Goal: Information Seeking & Learning: Check status

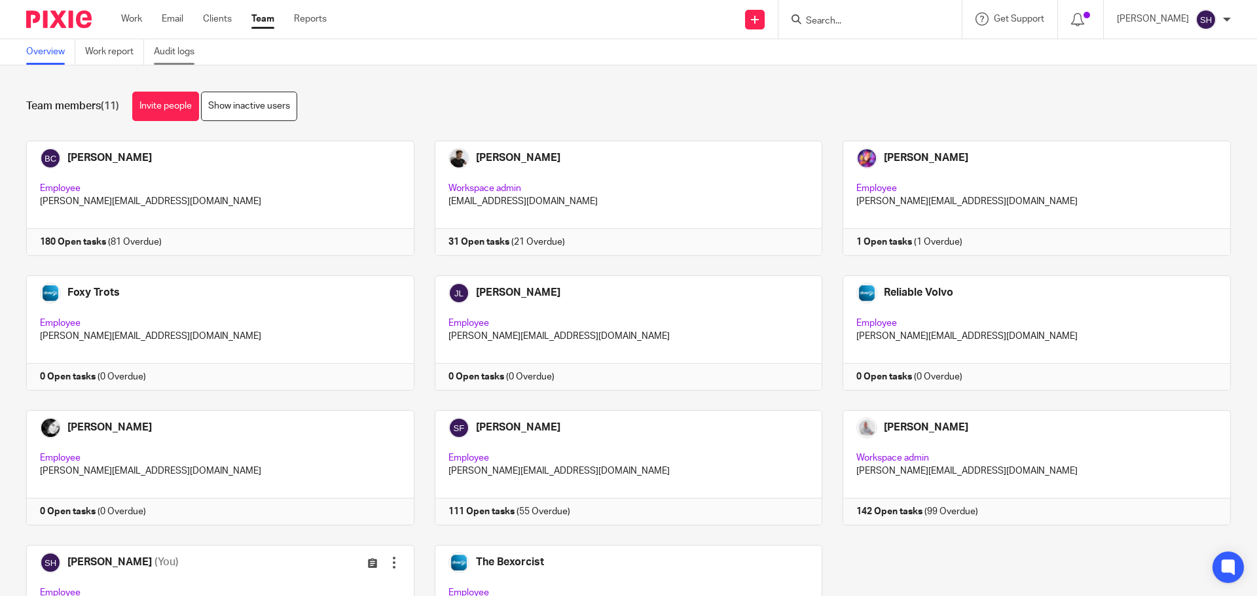
click at [192, 51] on link "Audit logs" at bounding box center [179, 52] width 50 height 26
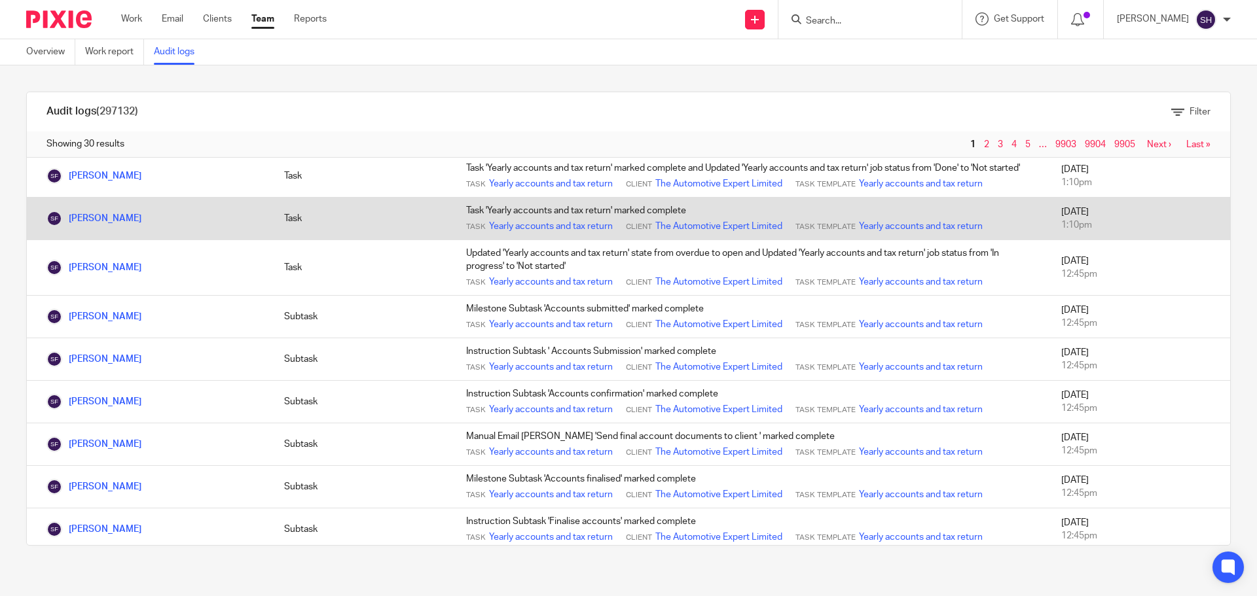
scroll to position [942, 0]
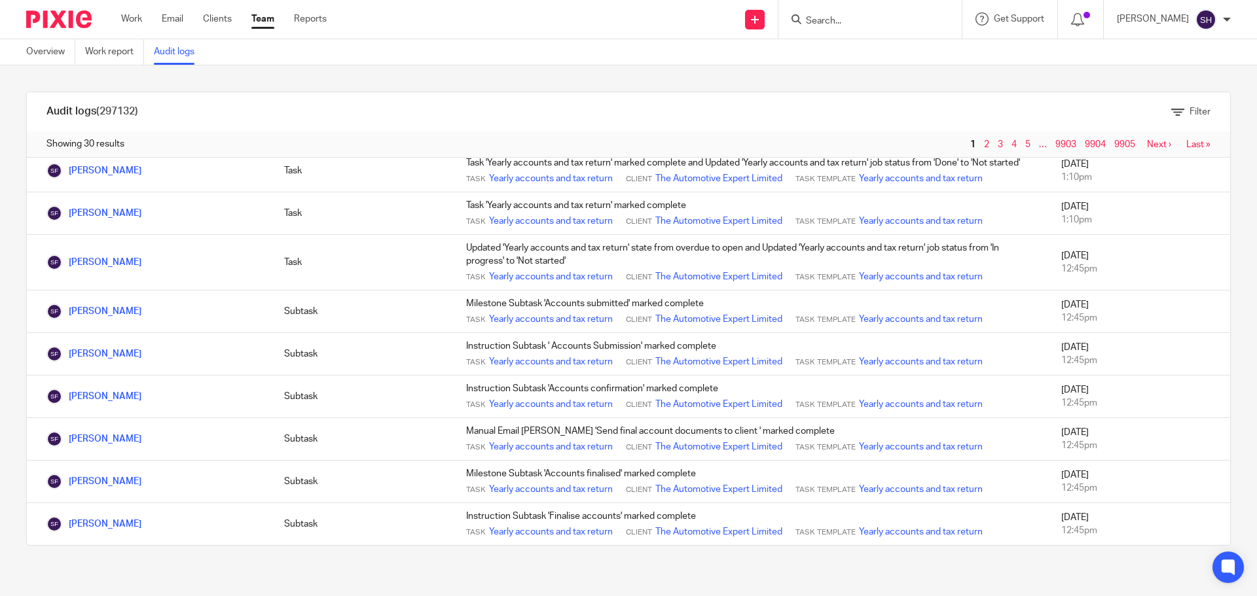
click at [1147, 149] on link "Next ›" at bounding box center [1159, 144] width 24 height 9
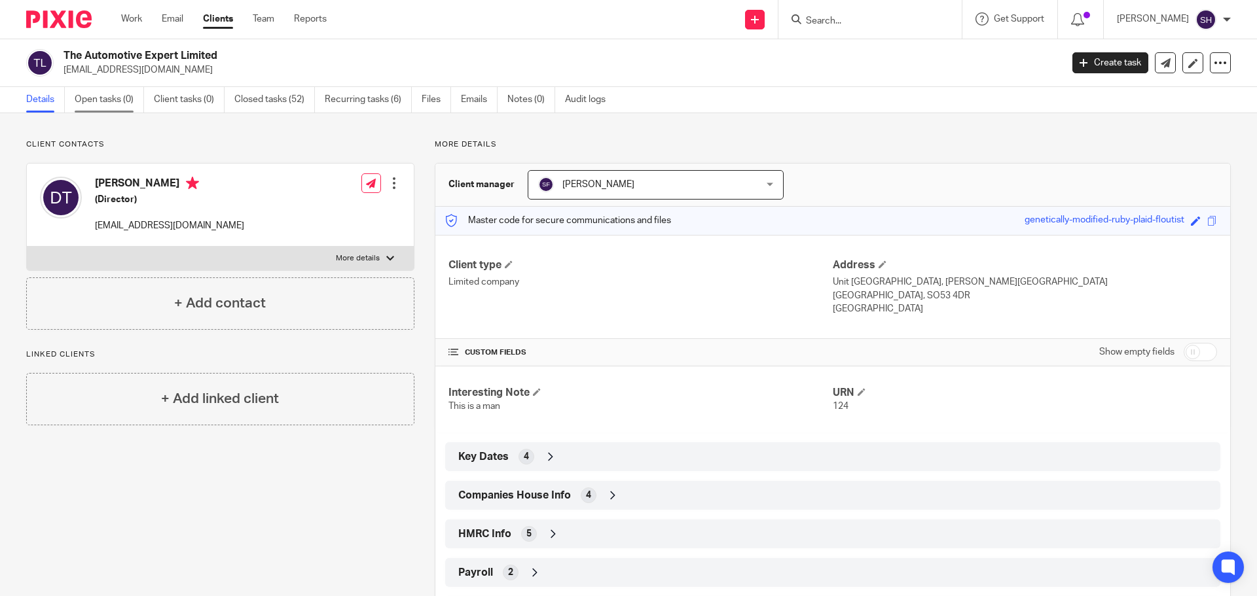
click at [106, 105] on link "Open tasks (0)" at bounding box center [109, 100] width 69 height 26
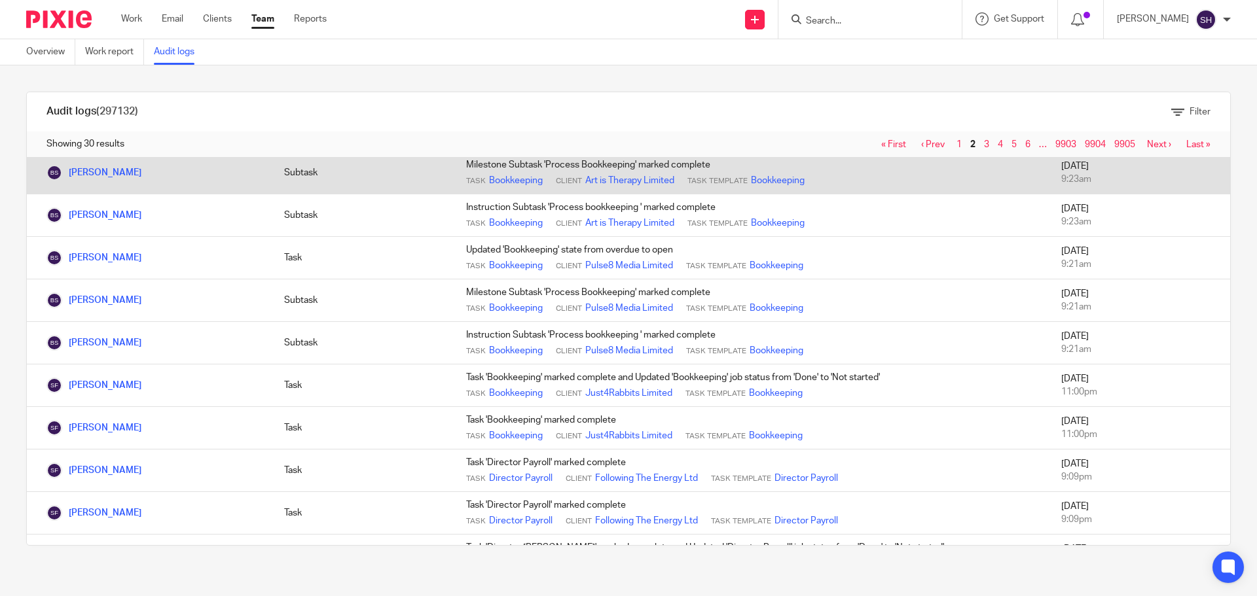
scroll to position [524, 0]
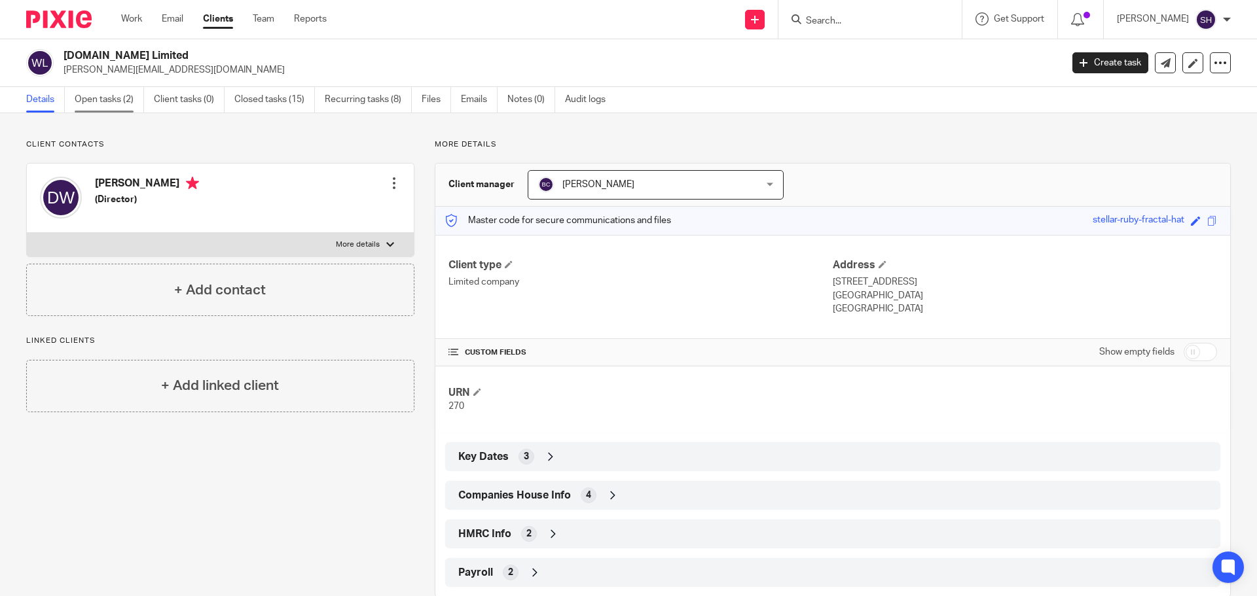
click at [112, 104] on link "Open tasks (2)" at bounding box center [109, 100] width 69 height 26
click at [531, 103] on link "Notes (1)" at bounding box center [531, 100] width 48 height 26
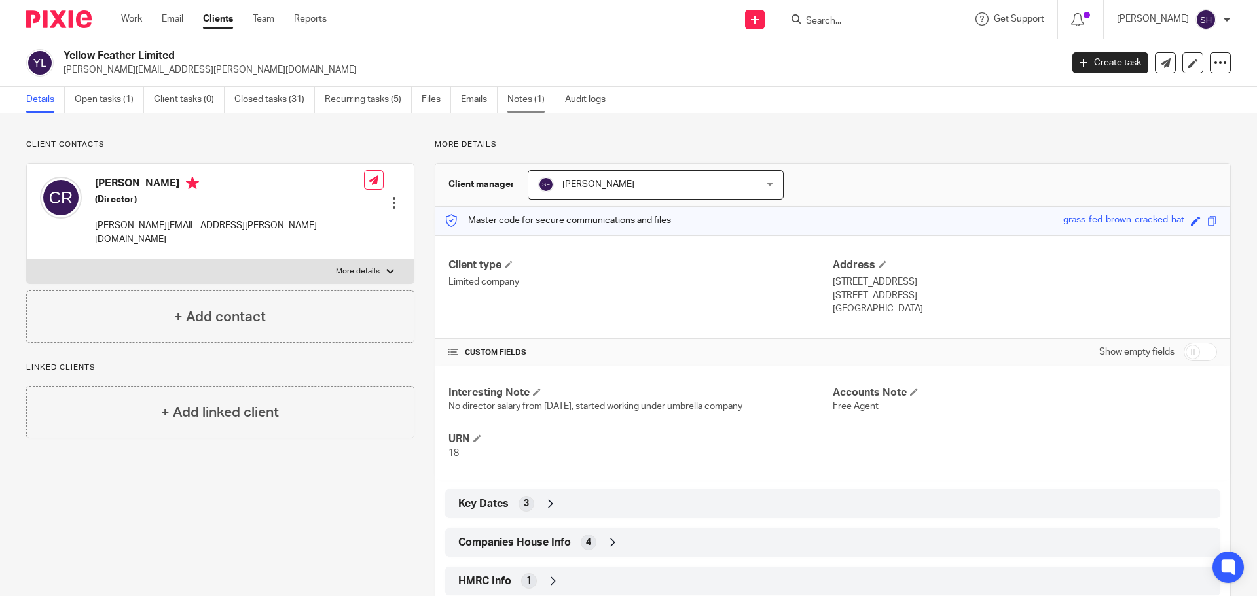
click at [525, 101] on link "Notes (1)" at bounding box center [531, 100] width 48 height 26
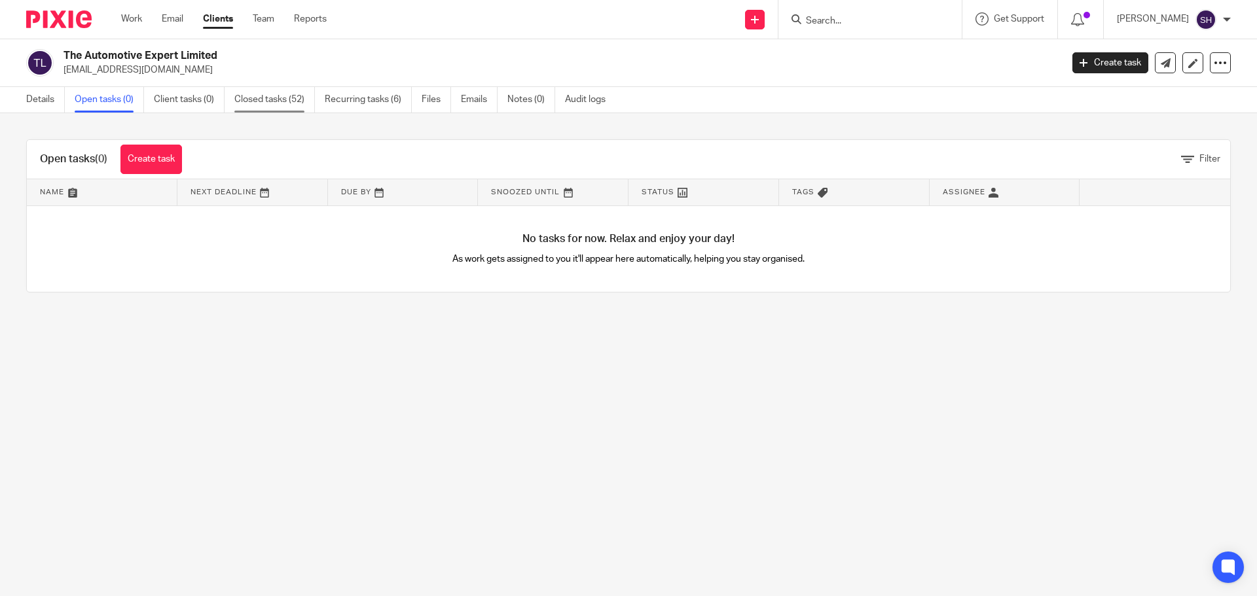
click at [283, 100] on link "Closed tasks (52)" at bounding box center [274, 100] width 81 height 26
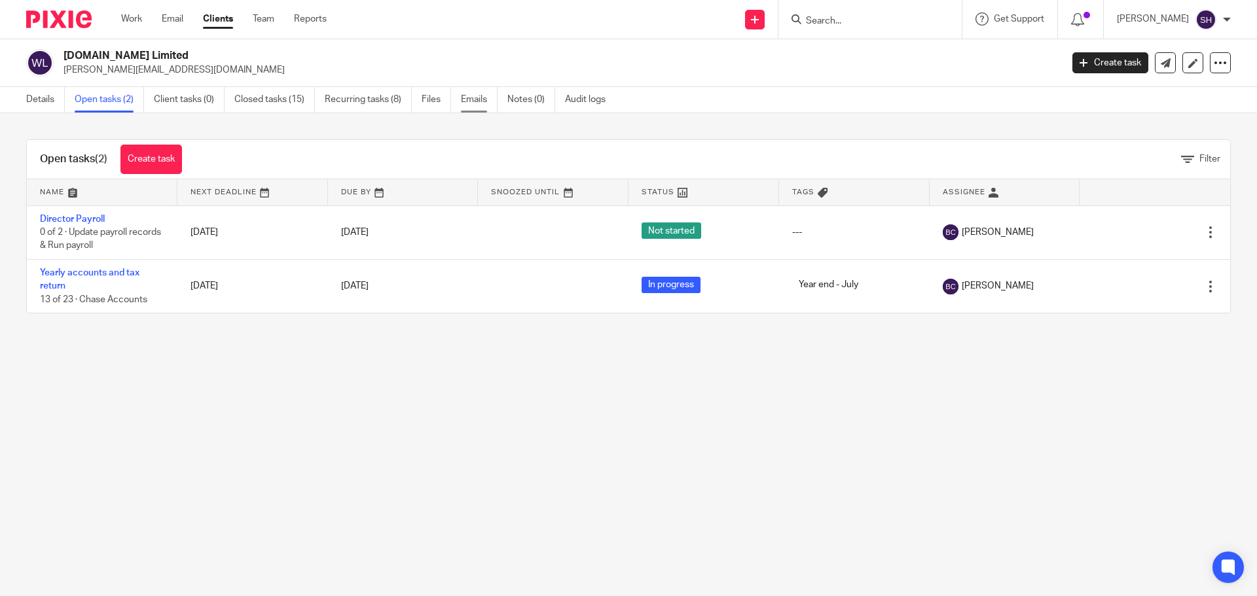
click at [482, 100] on link "Emails" at bounding box center [479, 100] width 37 height 26
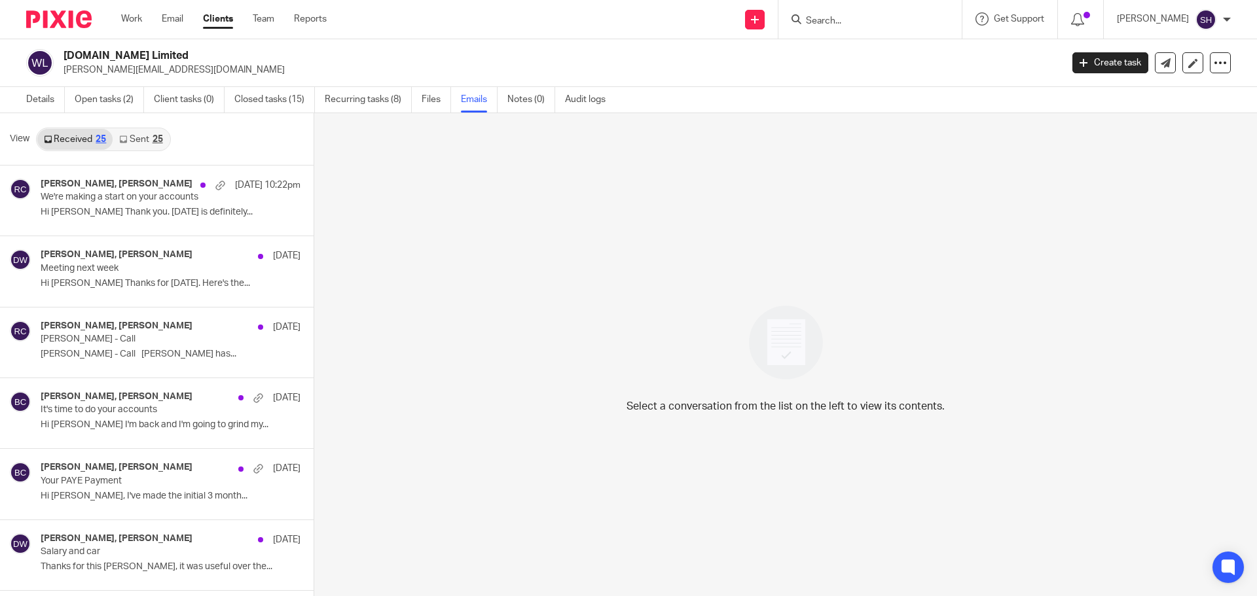
click at [137, 140] on link "Sent 25" at bounding box center [141, 139] width 56 height 21
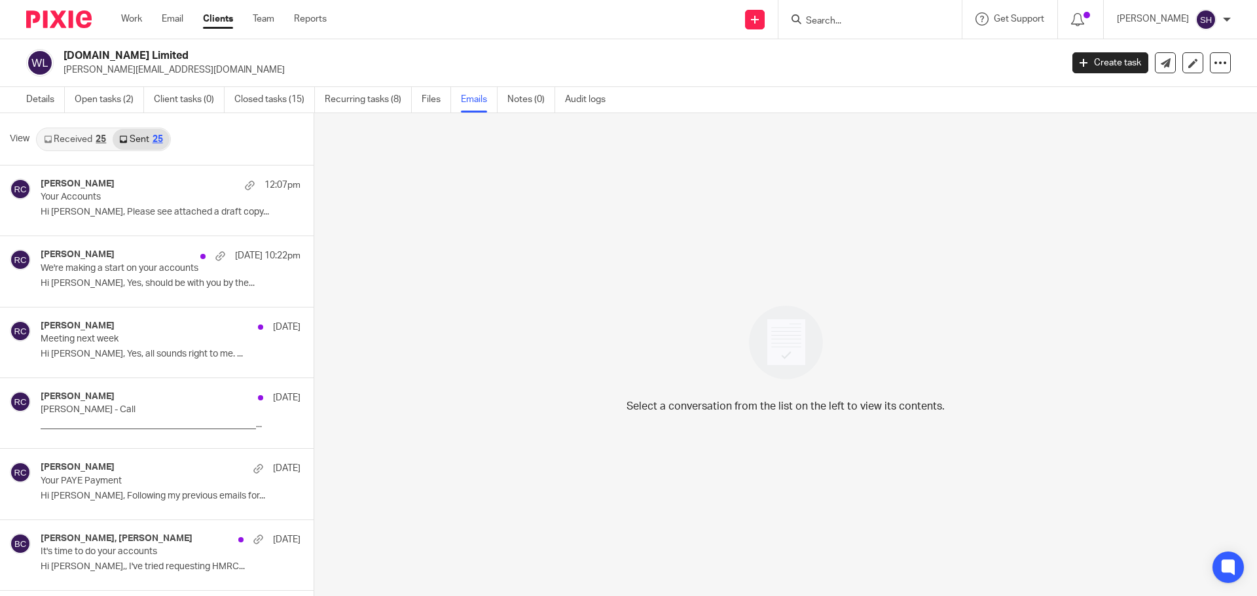
scroll to position [2, 0]
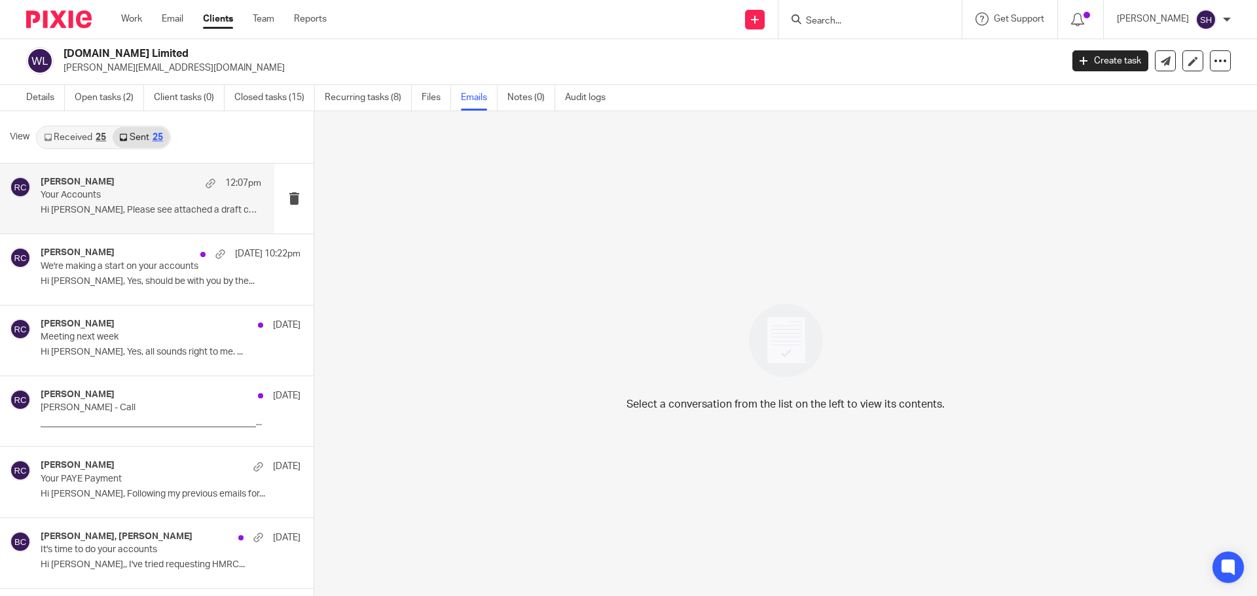
click at [141, 226] on div "Rebecca Cole 12:07pm Your Accounts Hi Duncan, Please see attached a draft copy.…" at bounding box center [137, 199] width 274 height 70
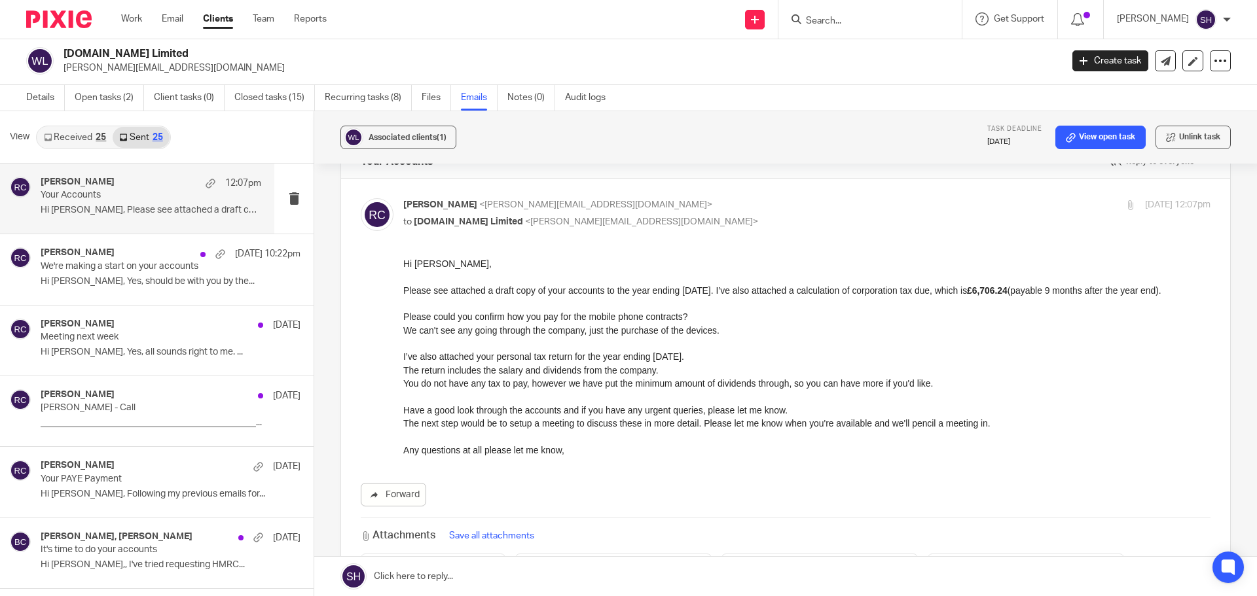
scroll to position [65, 0]
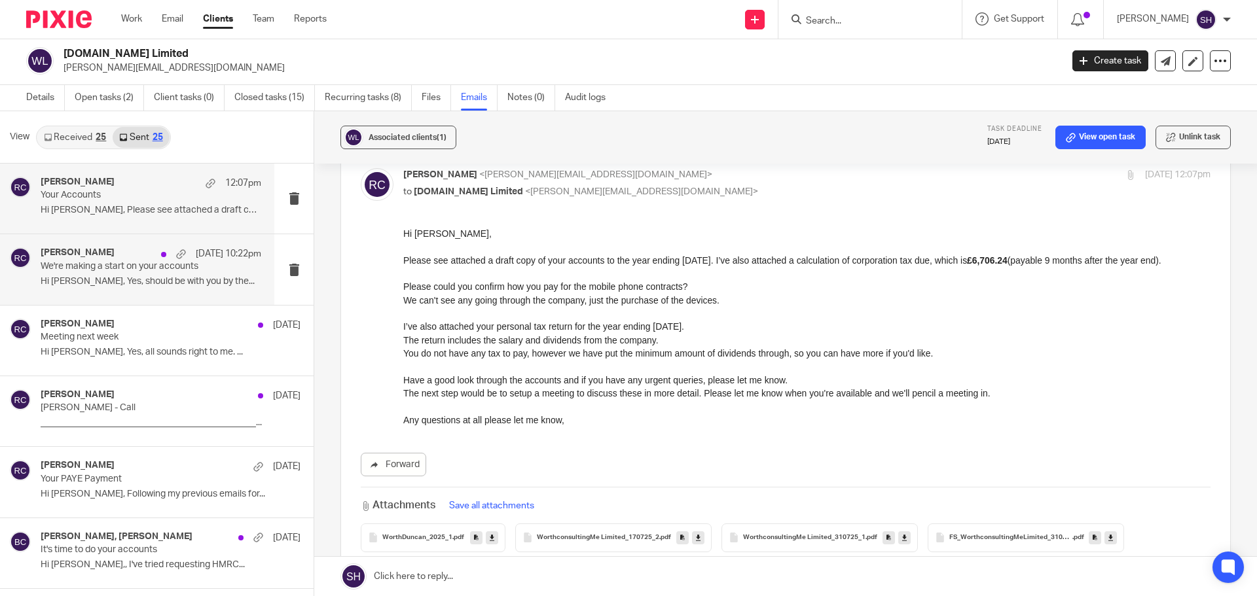
click at [180, 296] on div "Rebecca Cole 13 Oct 10:22pm We're making a start on your accounts Hi Duncan, Ye…" at bounding box center [137, 269] width 274 height 70
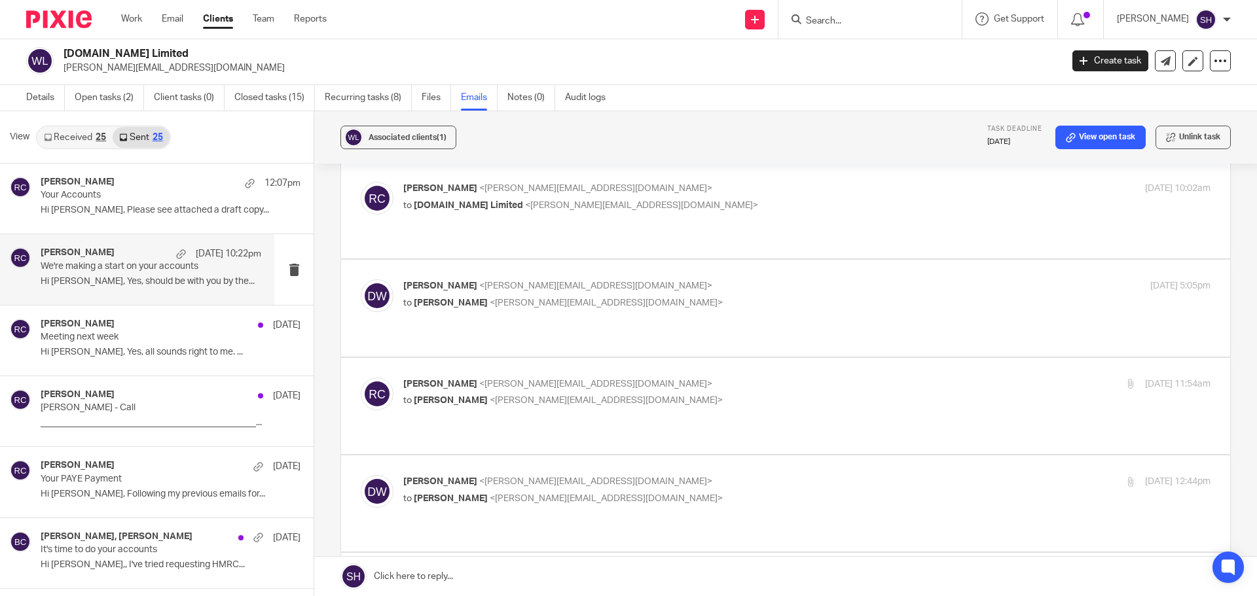
scroll to position [131, 0]
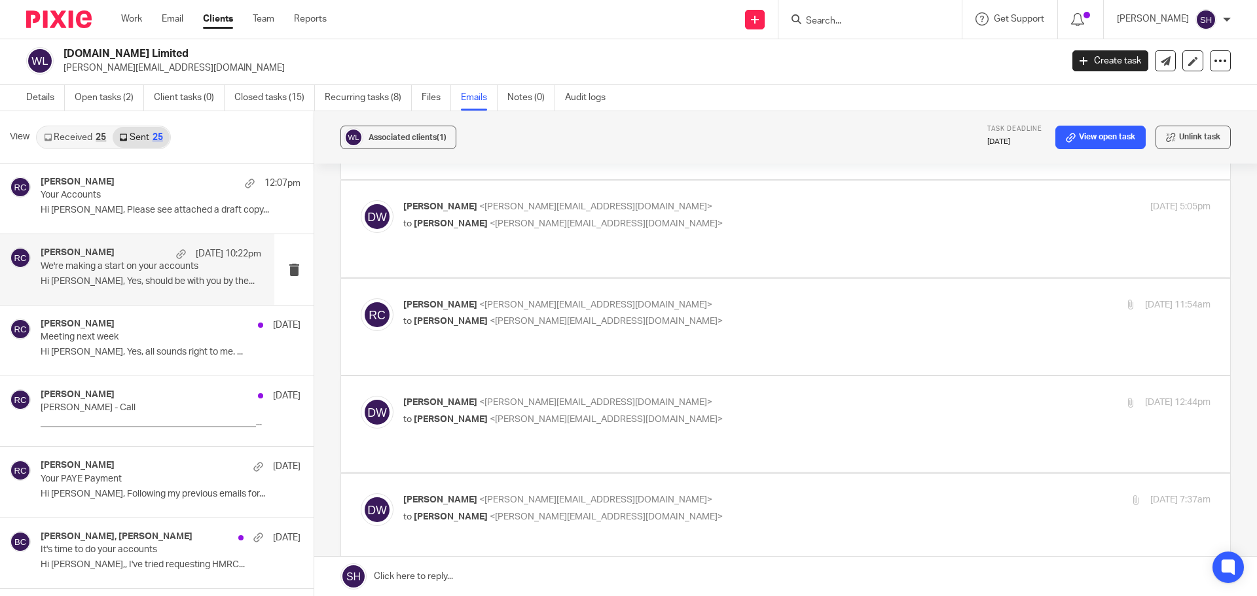
click at [760, 298] on p "Rebecca Cole <becky@myfigroup.com>" at bounding box center [672, 305] width 538 height 14
checkbox input "true"
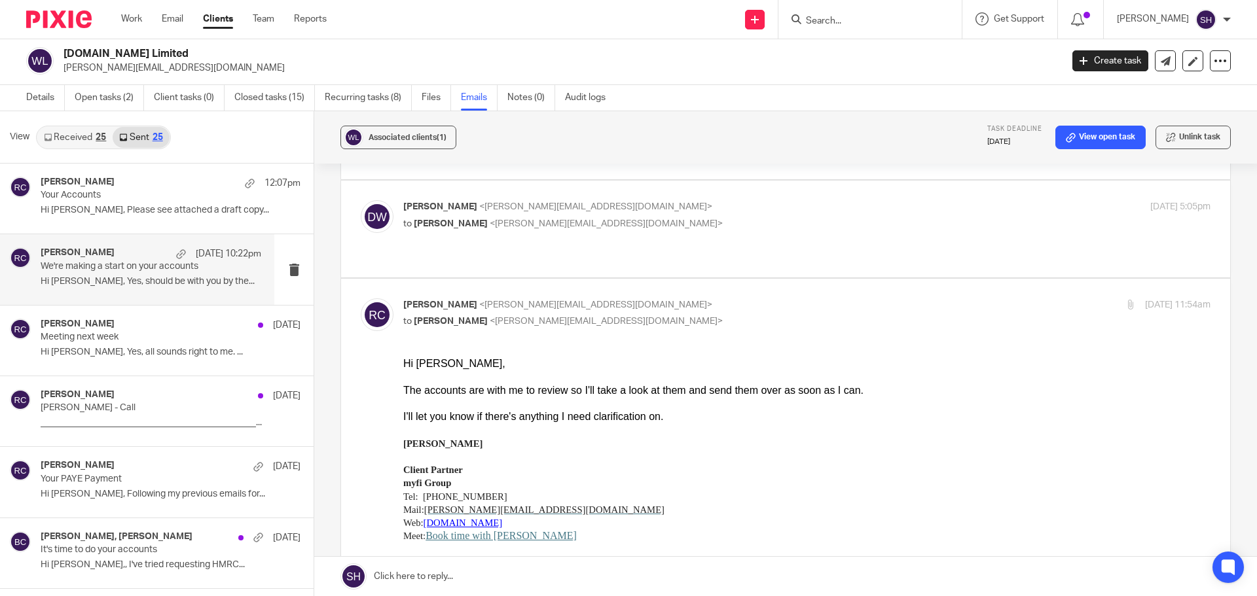
scroll to position [65, 0]
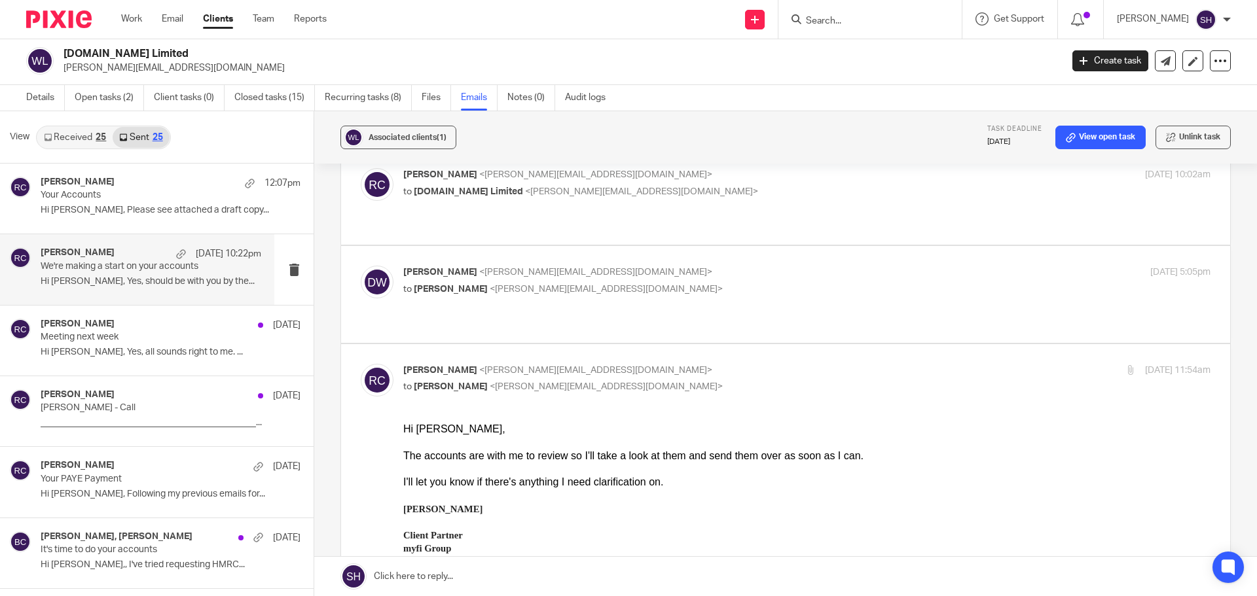
click at [677, 283] on p "to Rebecca Cole <becky@myfigroup.com>" at bounding box center [672, 290] width 538 height 14
checkbox input "true"
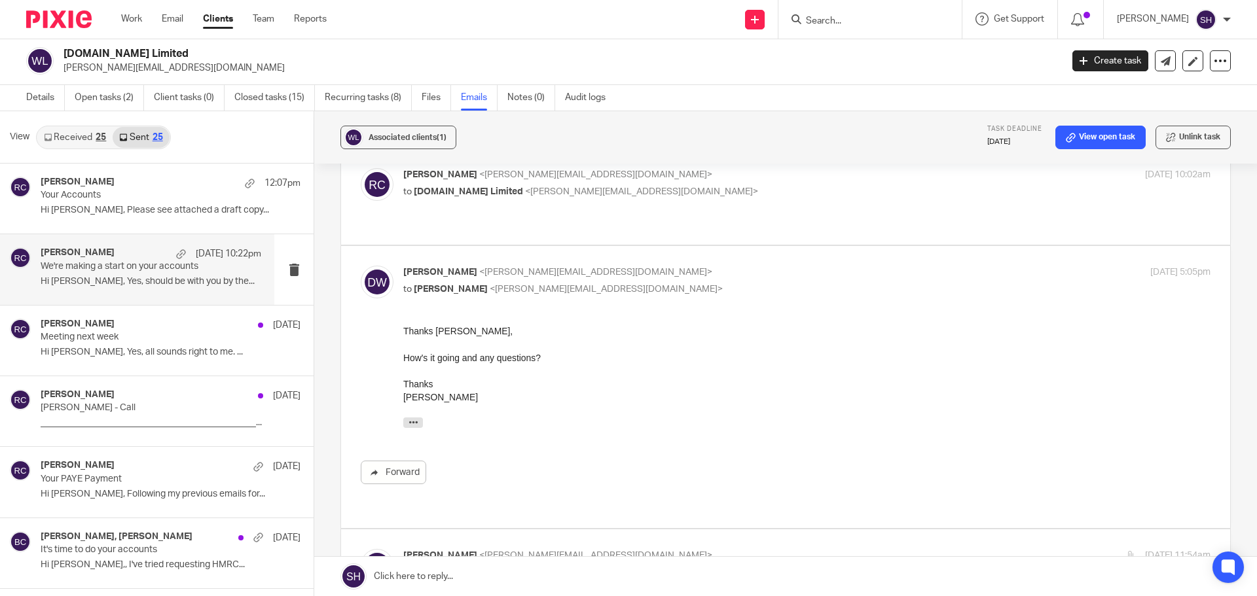
scroll to position [0, 0]
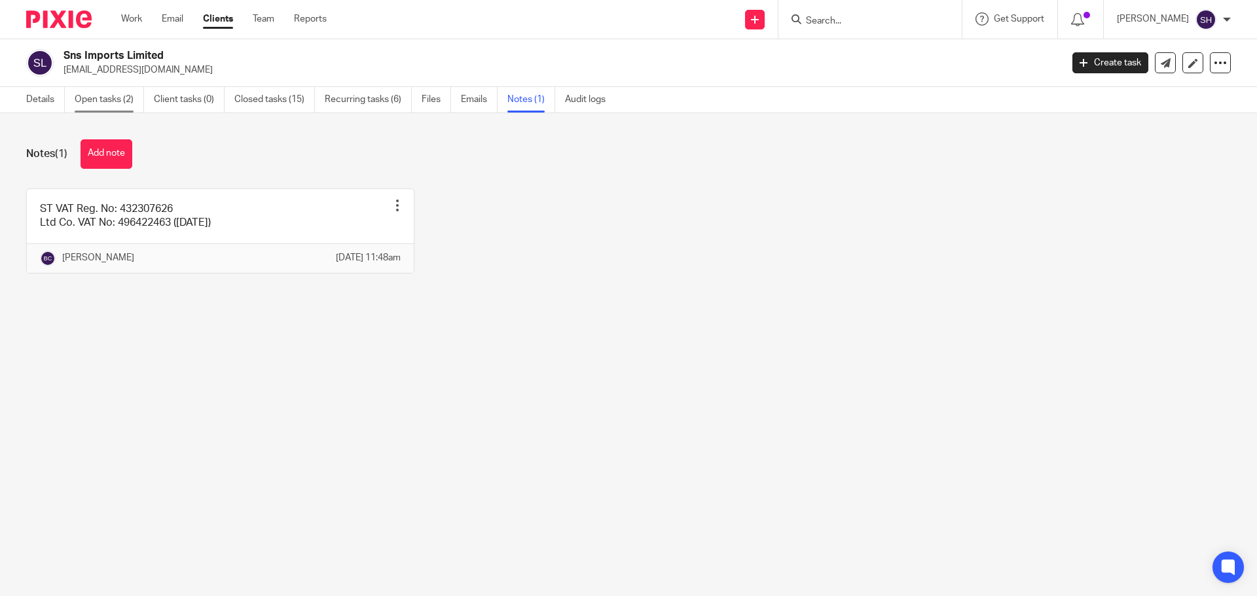
click at [118, 96] on link "Open tasks (2)" at bounding box center [109, 100] width 69 height 26
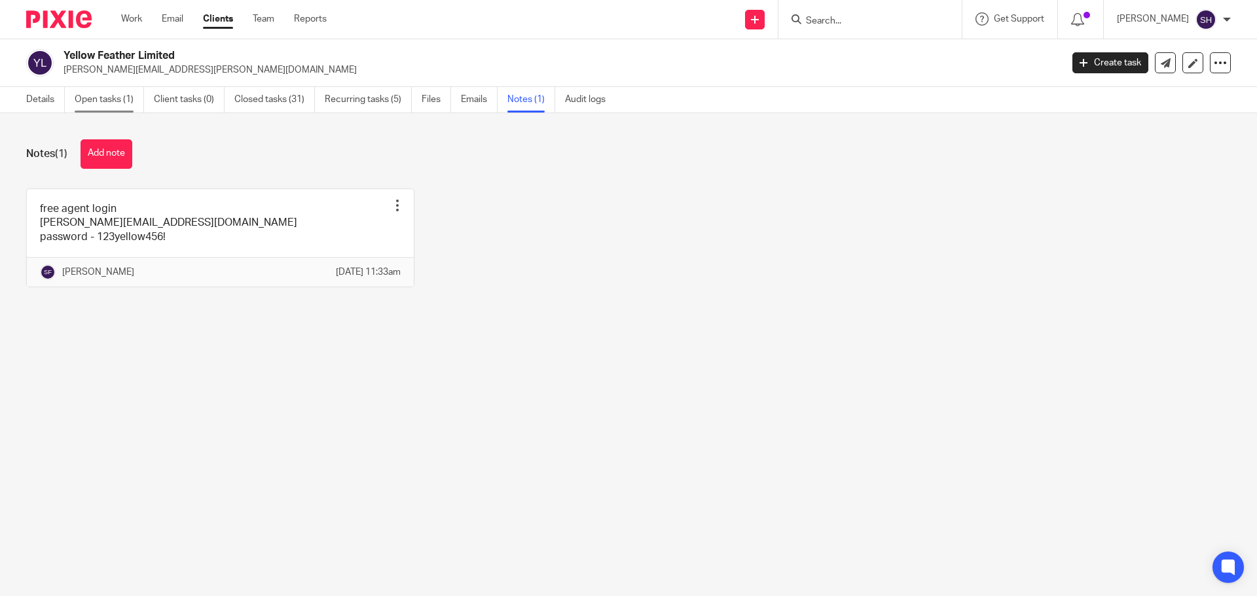
click at [92, 101] on link "Open tasks (1)" at bounding box center [109, 100] width 69 height 26
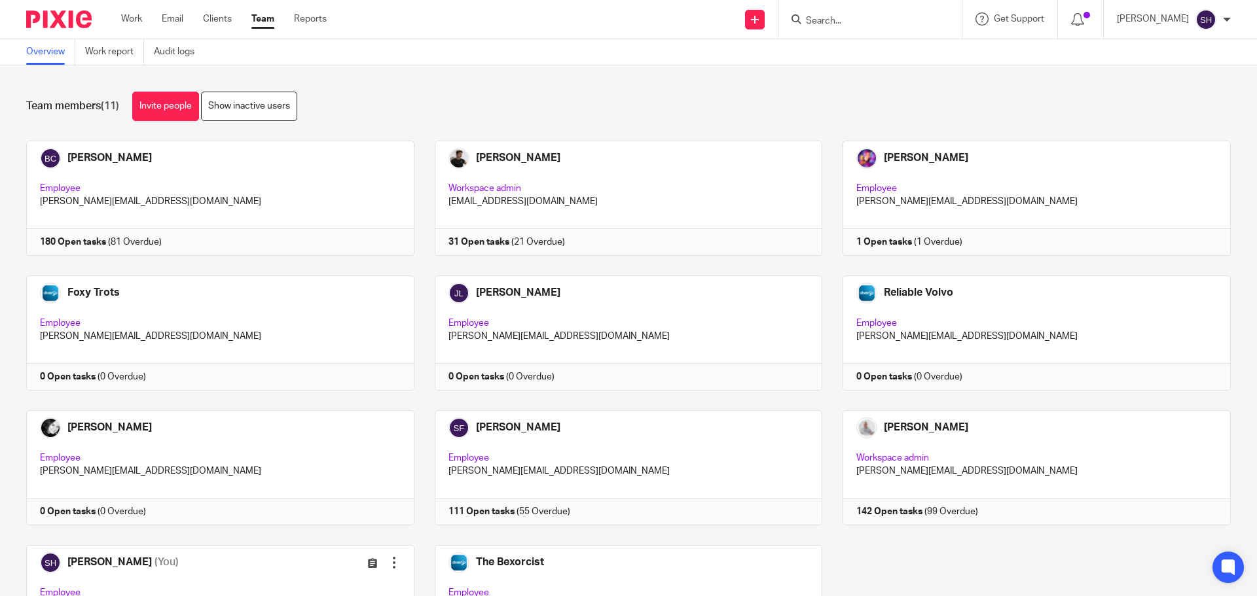
click at [907, 18] on input "Search" at bounding box center [863, 22] width 118 height 12
type input "cliff"
click at [892, 53] on link at bounding box center [883, 51] width 162 height 20
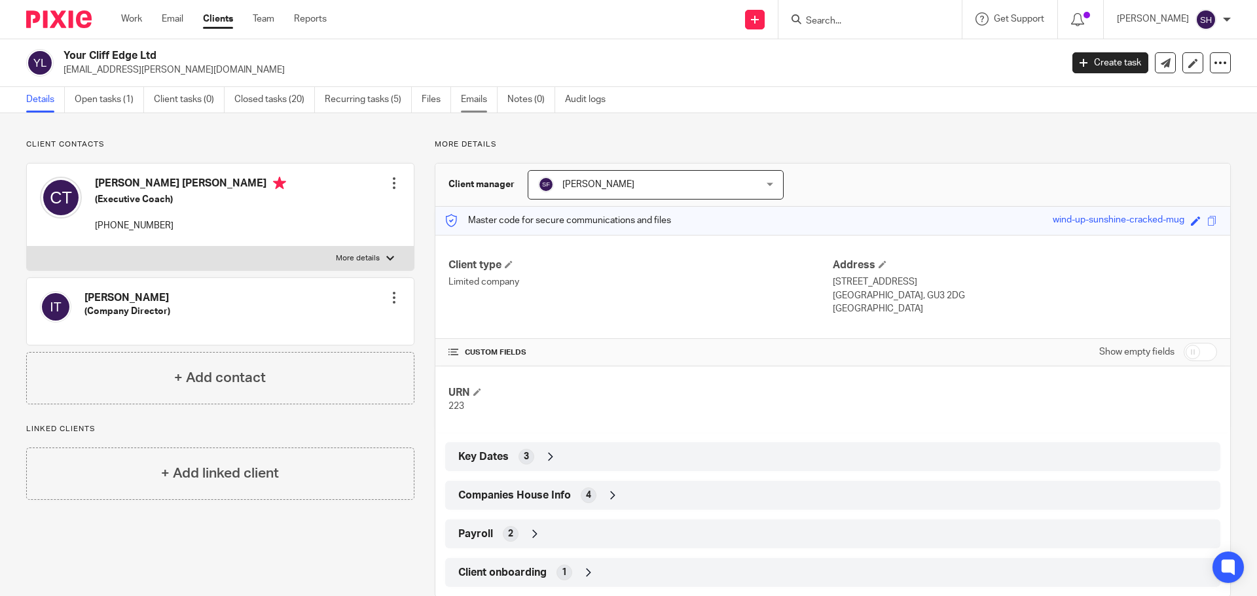
click at [486, 101] on link "Emails" at bounding box center [479, 100] width 37 height 26
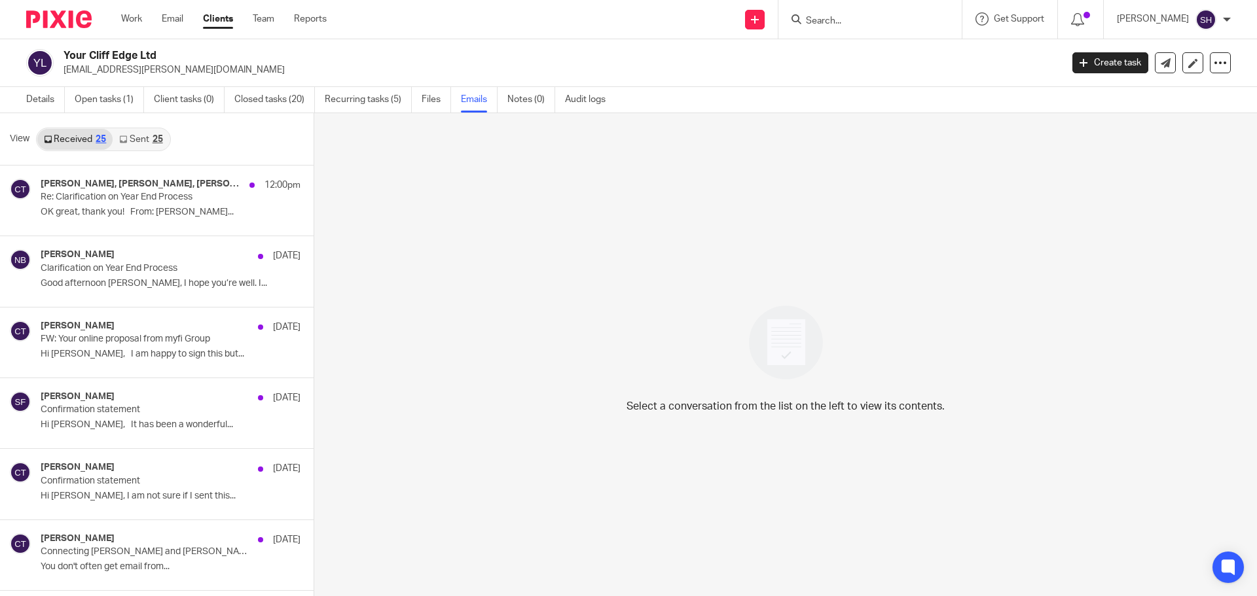
click at [129, 138] on link "Sent 25" at bounding box center [141, 139] width 56 height 21
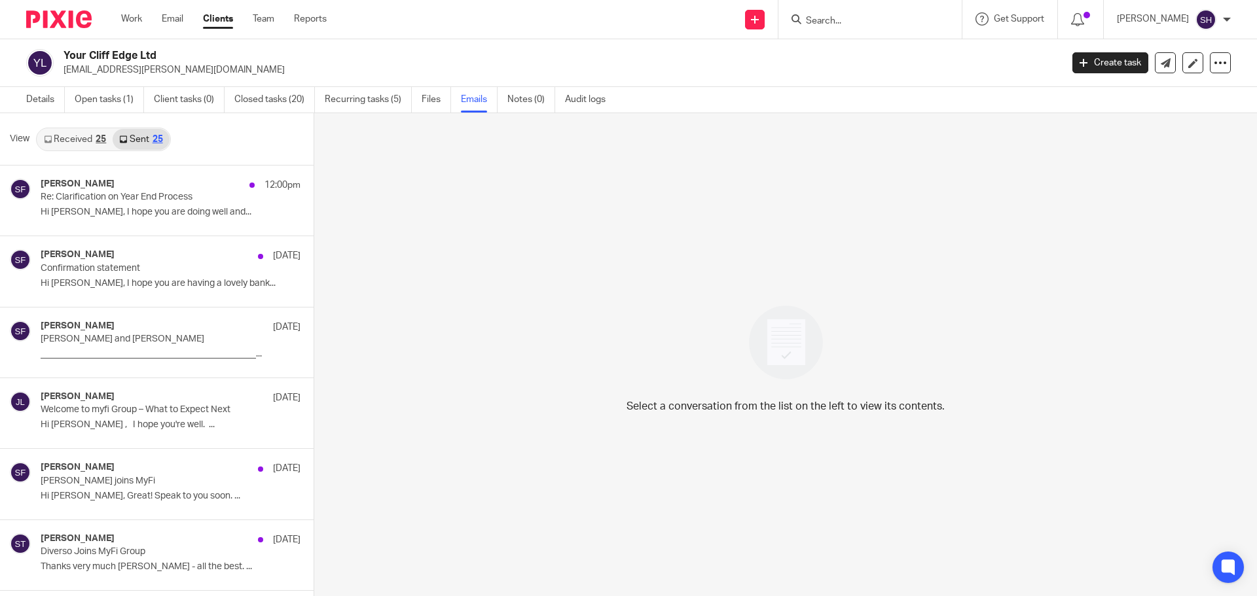
scroll to position [2, 0]
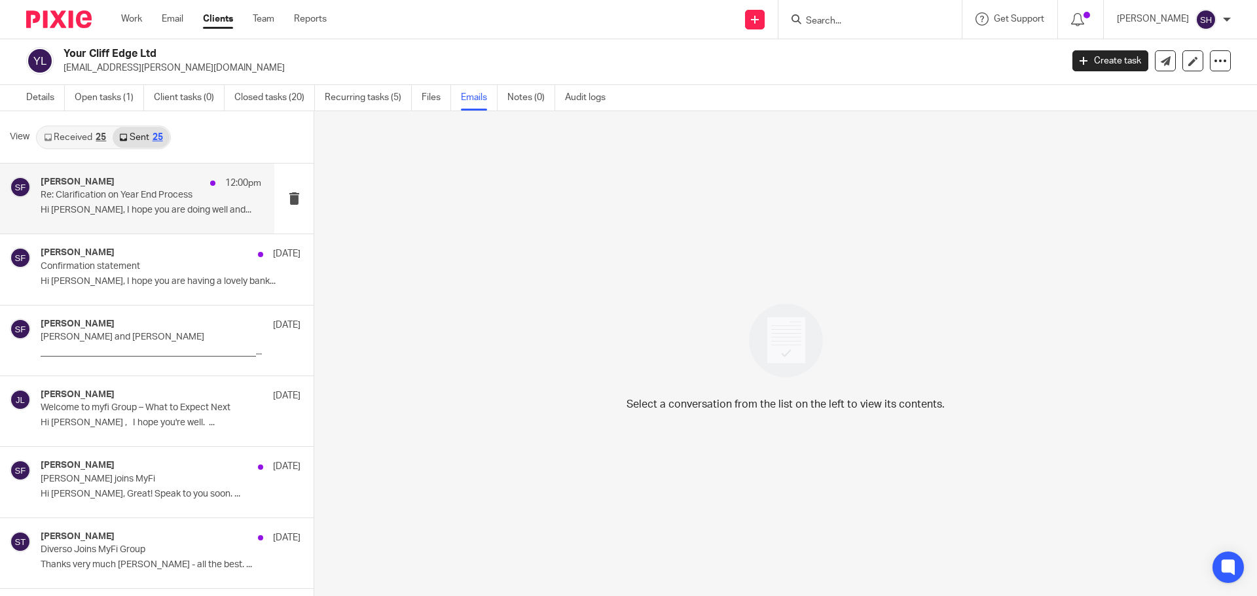
click at [130, 221] on div "[PERSON_NAME] 12:00pm Re: Clarification on Year End Process Hi [PERSON_NAME], I…" at bounding box center [137, 199] width 274 height 70
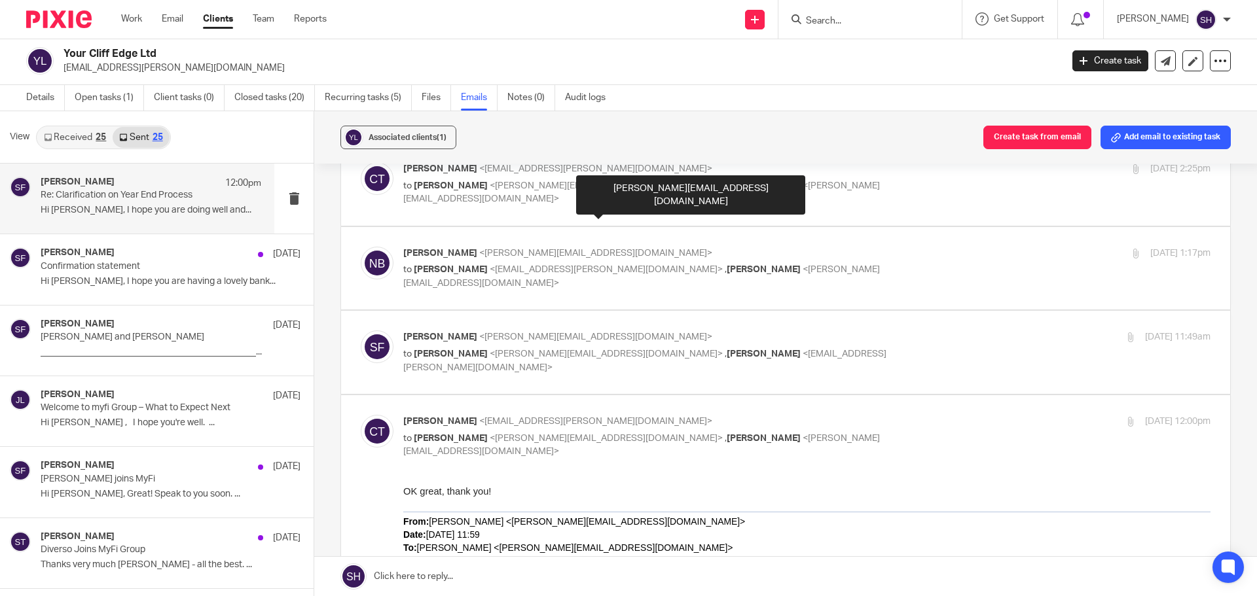
scroll to position [65, 0]
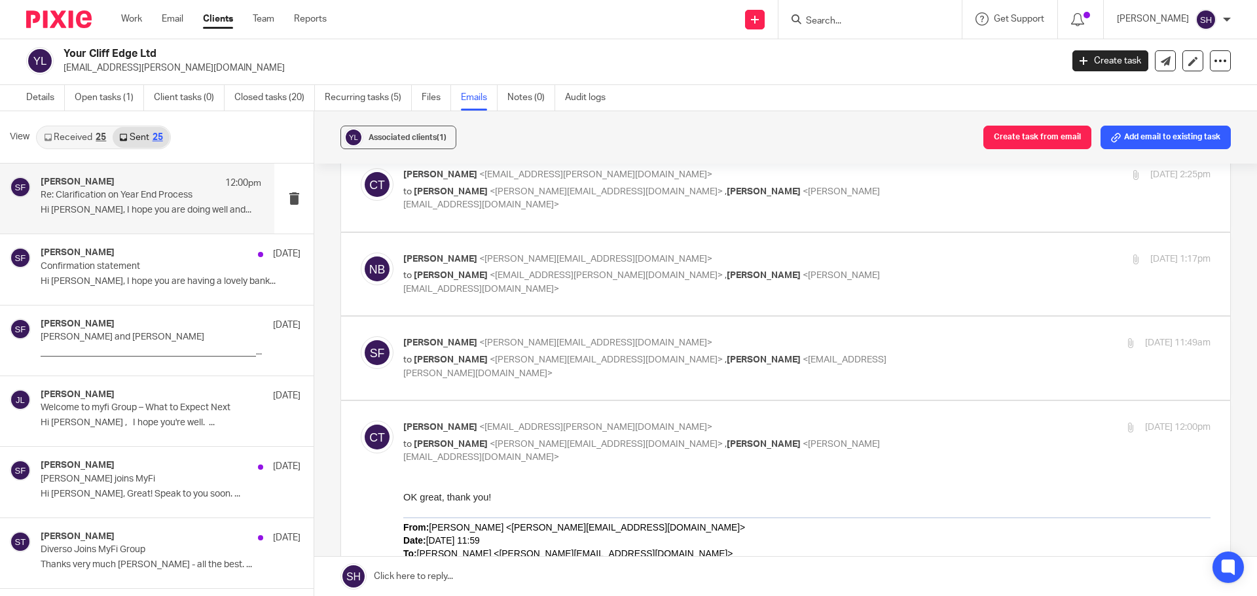
click at [751, 375] on div "[PERSON_NAME] <[PERSON_NAME][EMAIL_ADDRESS][DOMAIN_NAME]> to [PERSON_NAME] <[PE…" at bounding box center [786, 358] width 850 height 44
click at [738, 389] on label at bounding box center [785, 358] width 889 height 83
click at [361, 336] on input "checkbox" at bounding box center [360, 336] width 1 height 1
checkbox input "true"
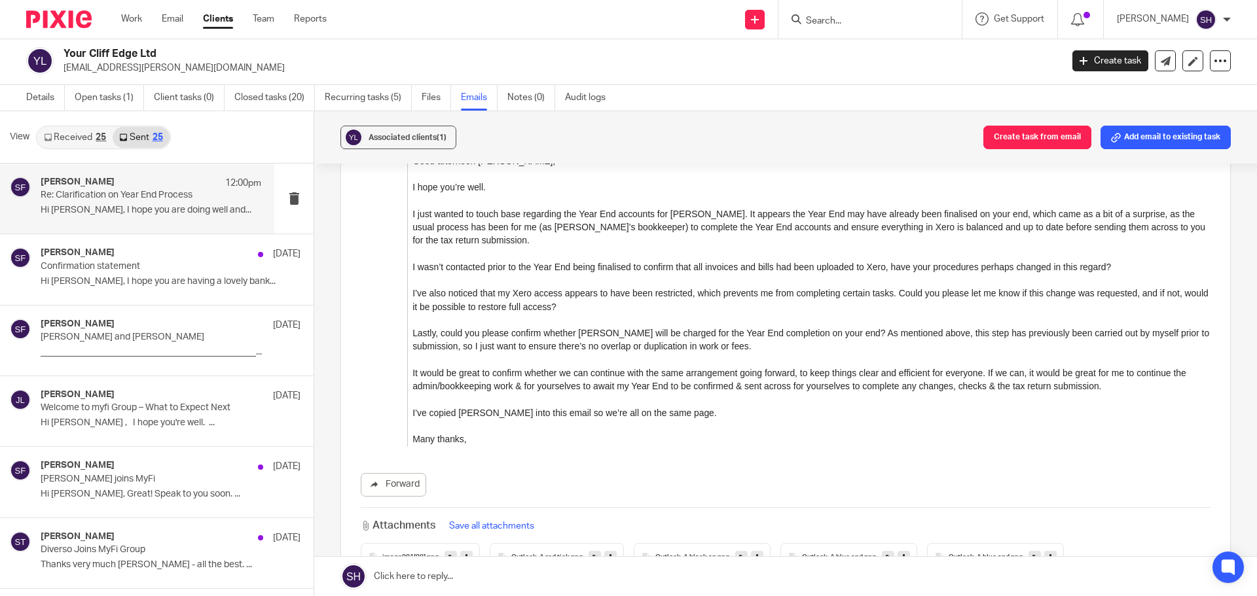
scroll to position [1309, 0]
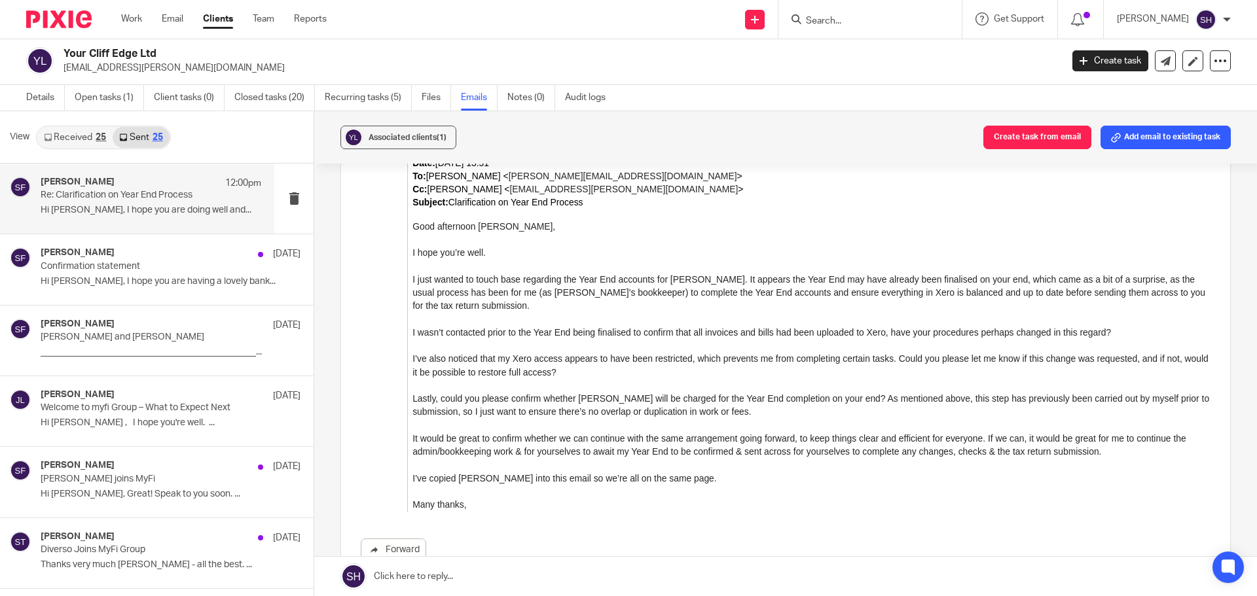
click at [58, 139] on link "Received 25" at bounding box center [74, 137] width 75 height 21
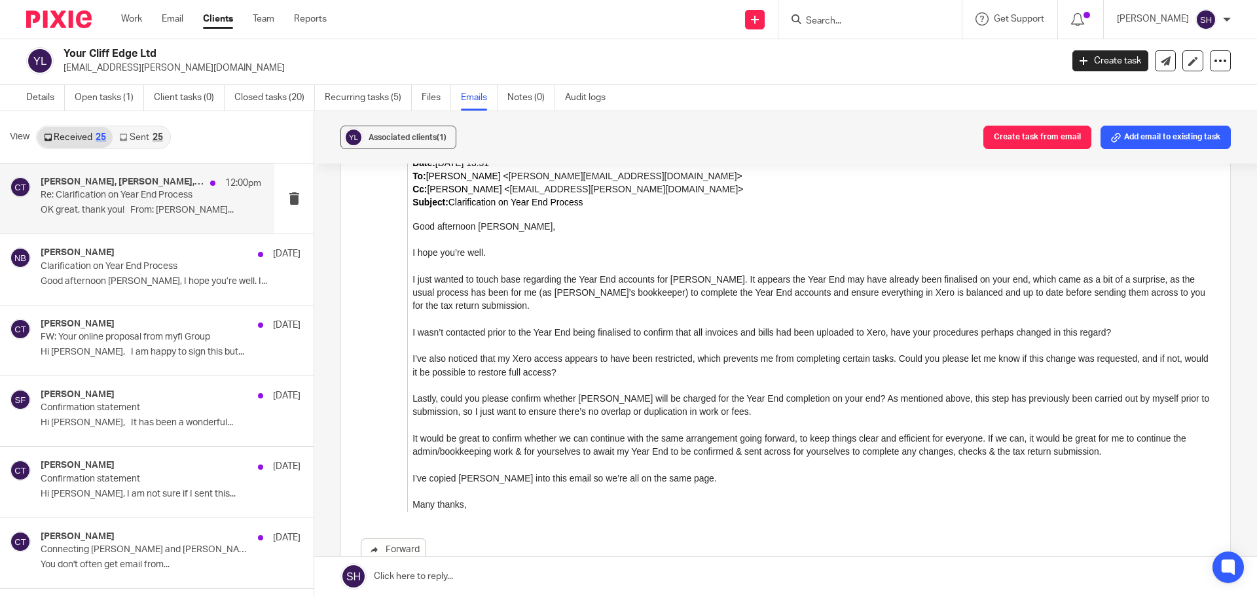
click at [188, 225] on div "[PERSON_NAME], [PERSON_NAME], [PERSON_NAME] 12:00pm Re: Clarification on Year E…" at bounding box center [137, 199] width 274 height 70
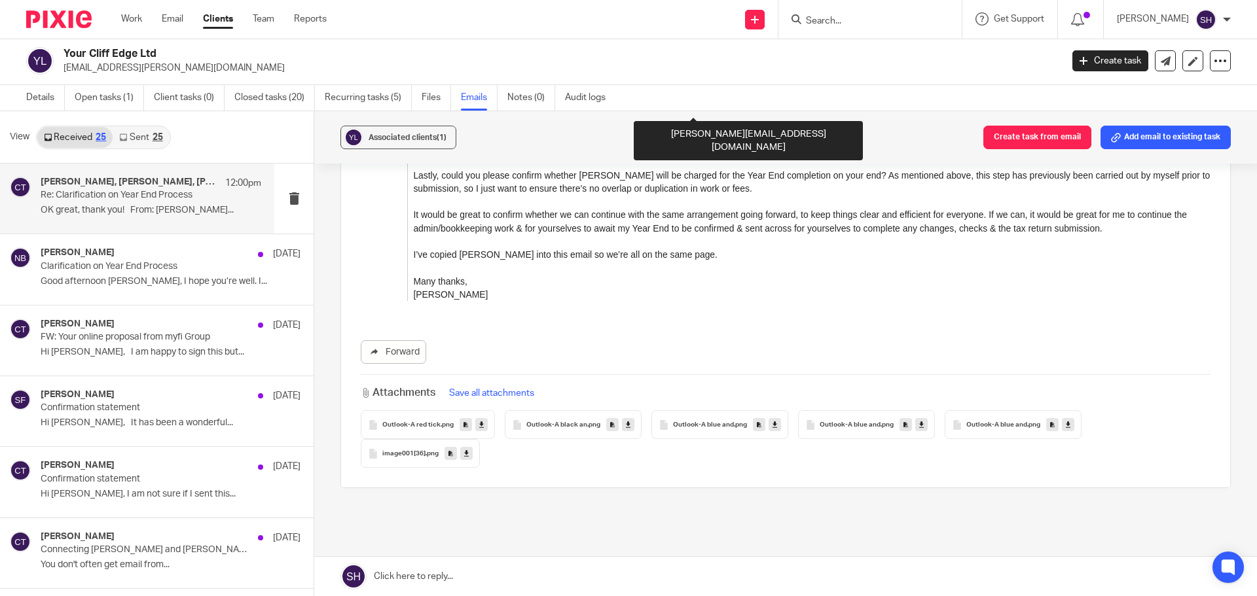
scroll to position [3273, 0]
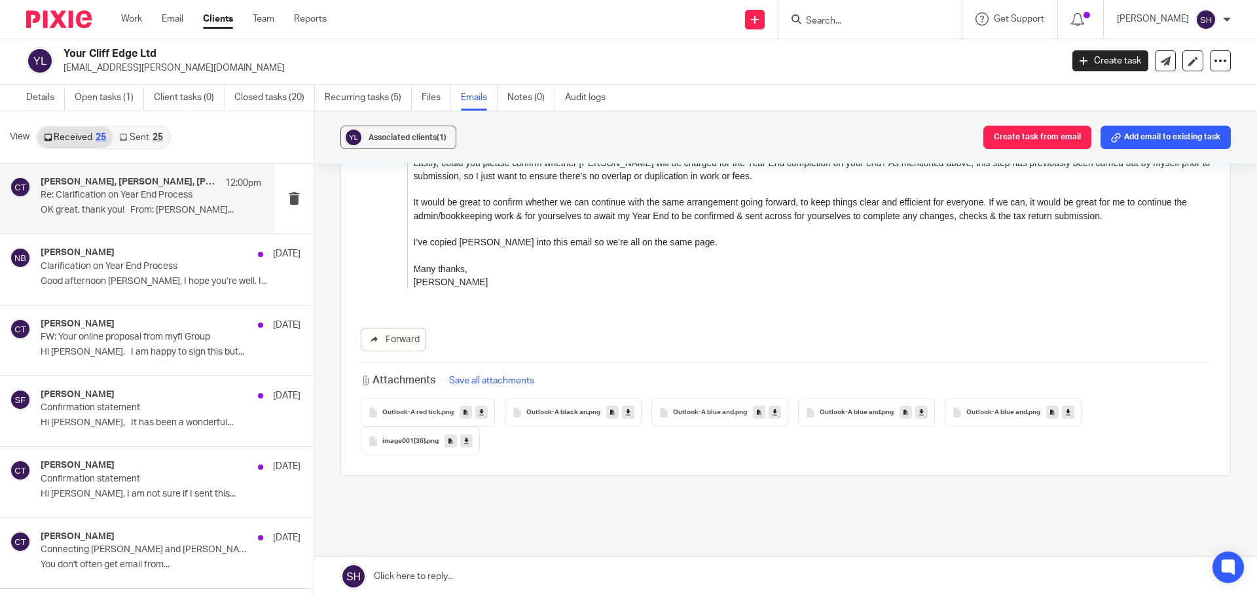
click at [148, 137] on link "Sent 25" at bounding box center [141, 137] width 56 height 21
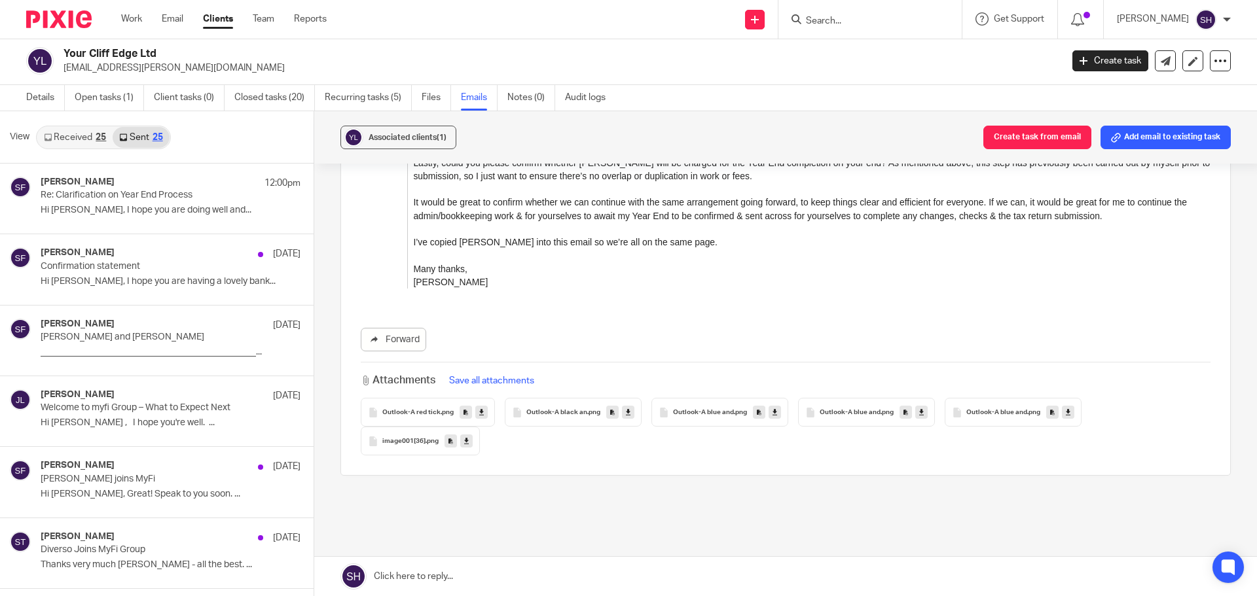
click at [72, 141] on link "Received 25" at bounding box center [74, 137] width 75 height 21
